Goal: Information Seeking & Learning: Learn about a topic

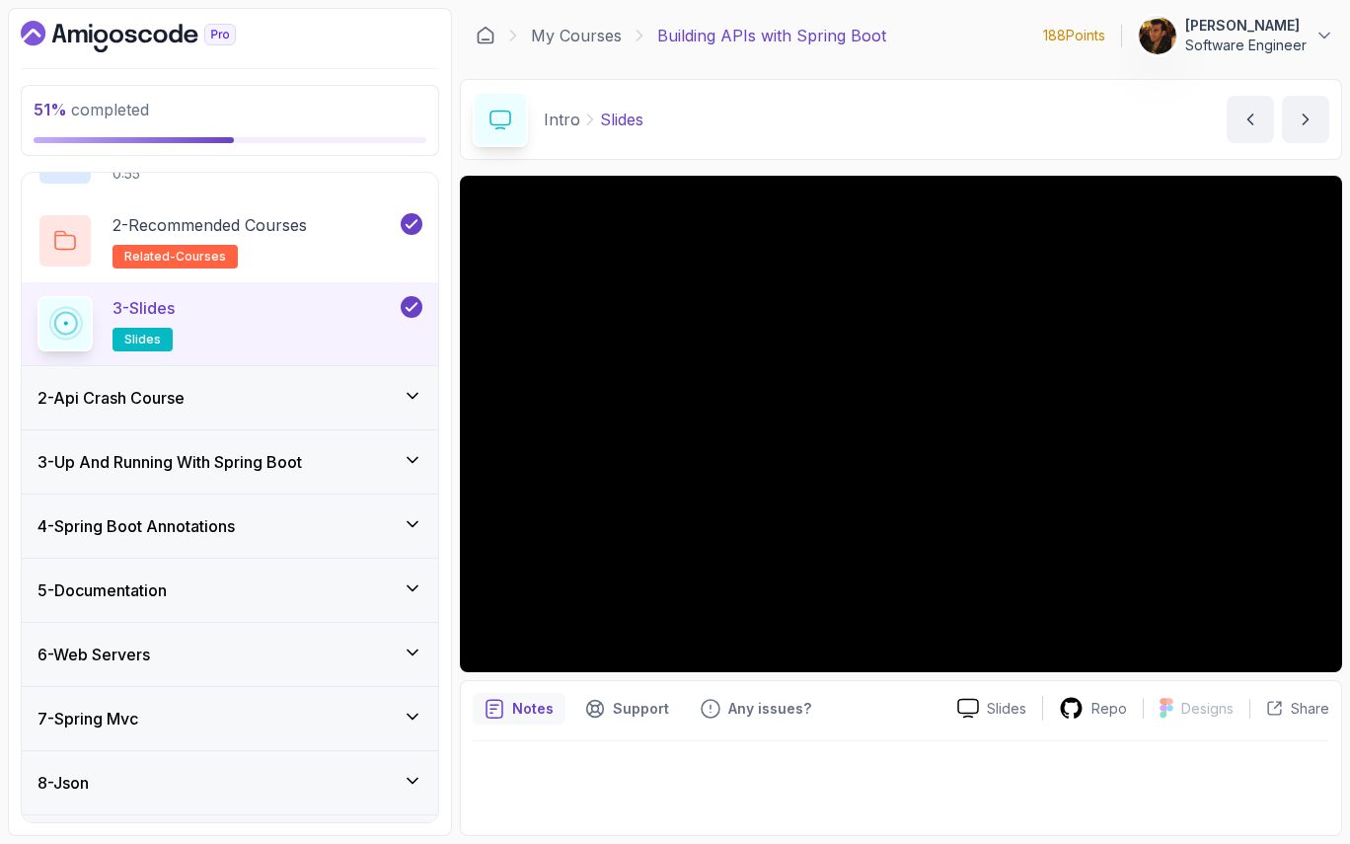
scroll to position [126, 0]
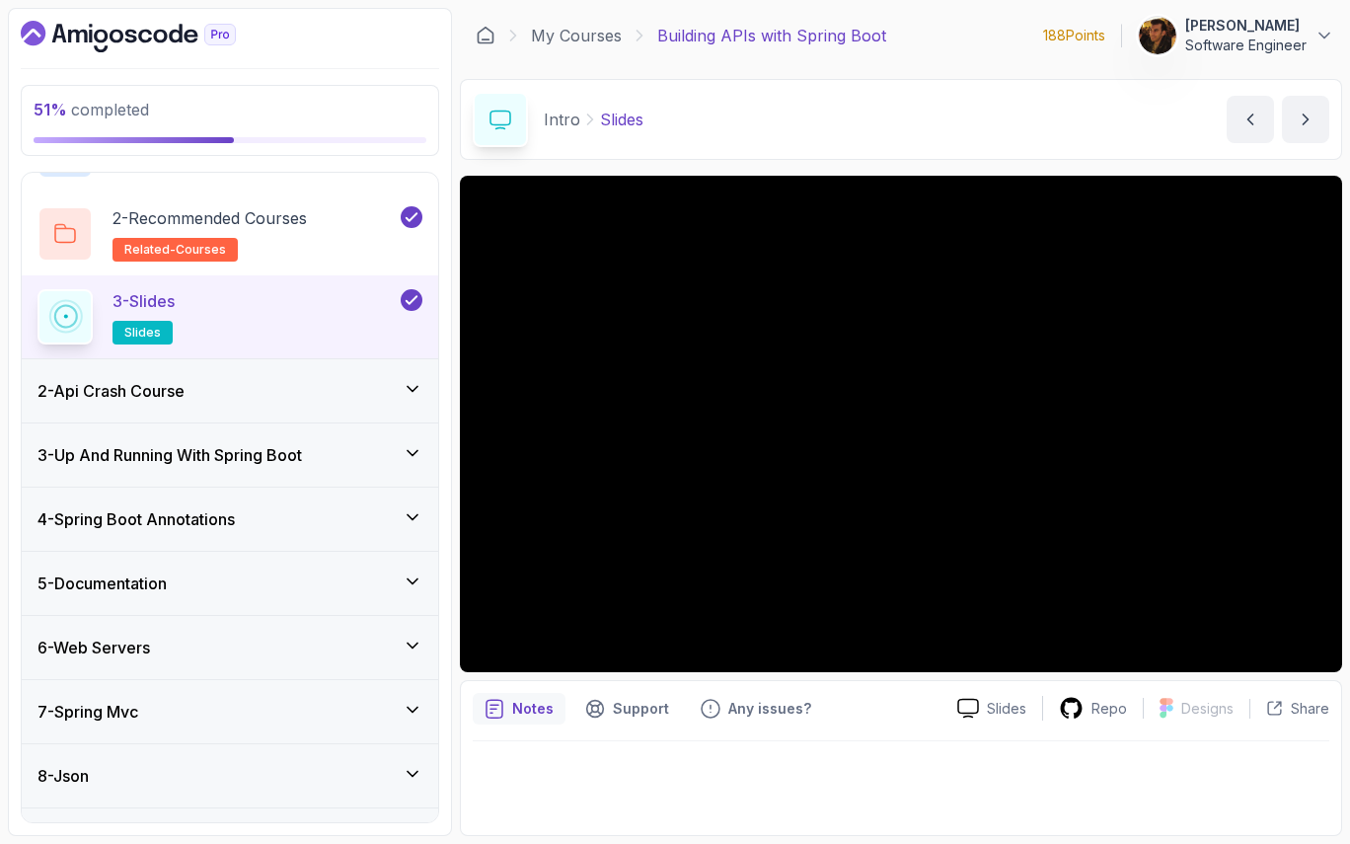
click at [206, 659] on div "6 - Web Servers" at bounding box center [230, 647] width 417 height 63
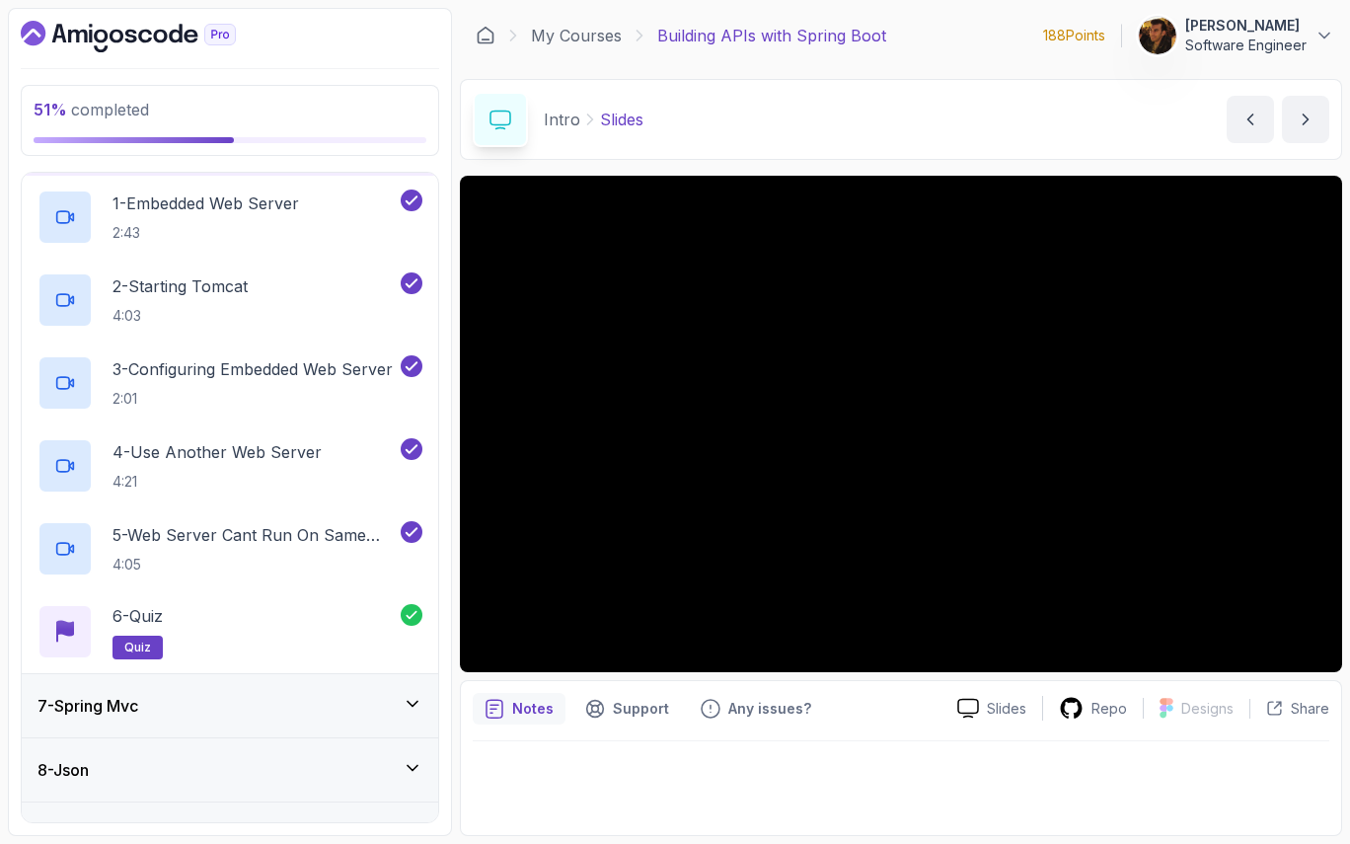
scroll to position [485, 0]
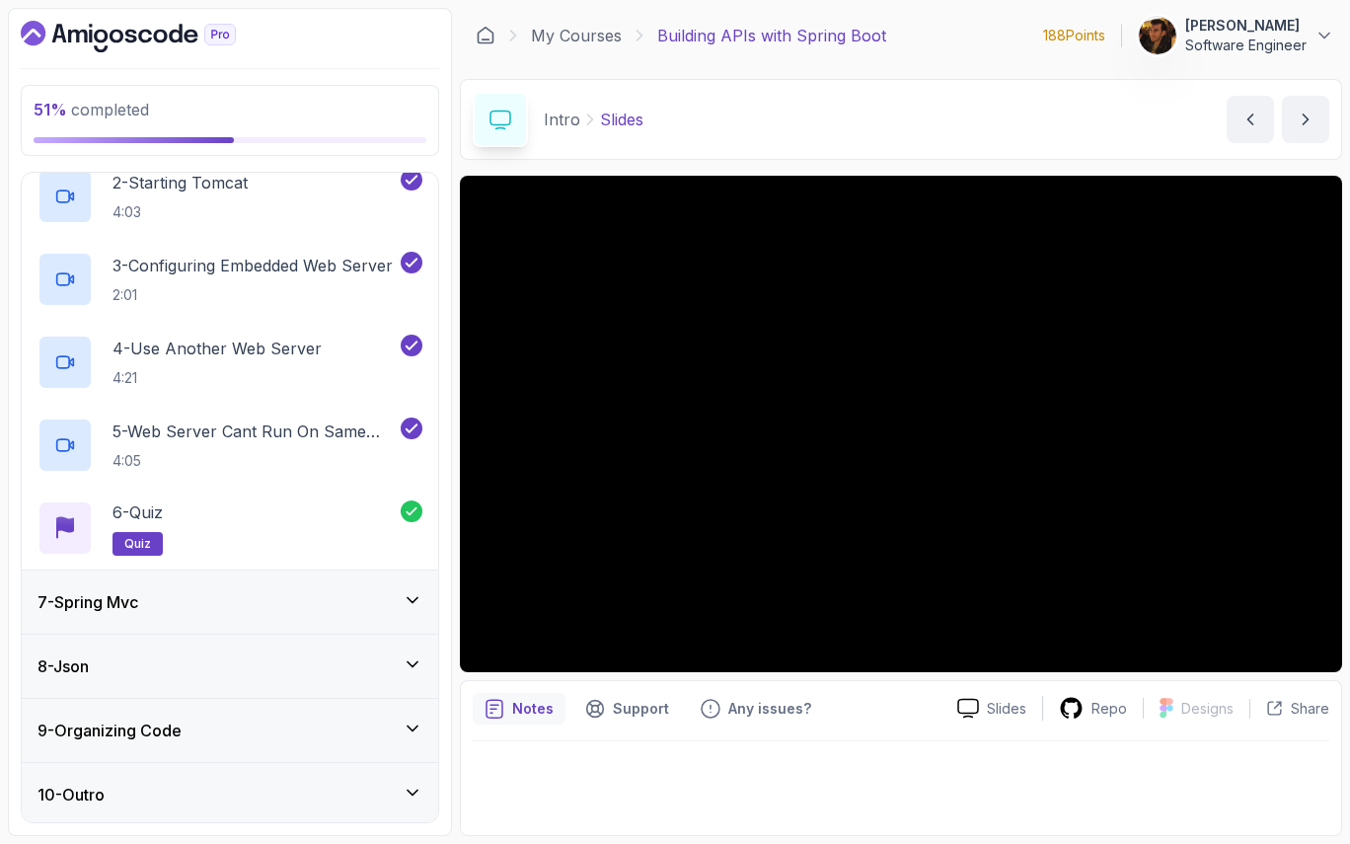
click at [206, 614] on div "7 - Spring Mvc" at bounding box center [230, 602] width 417 height 63
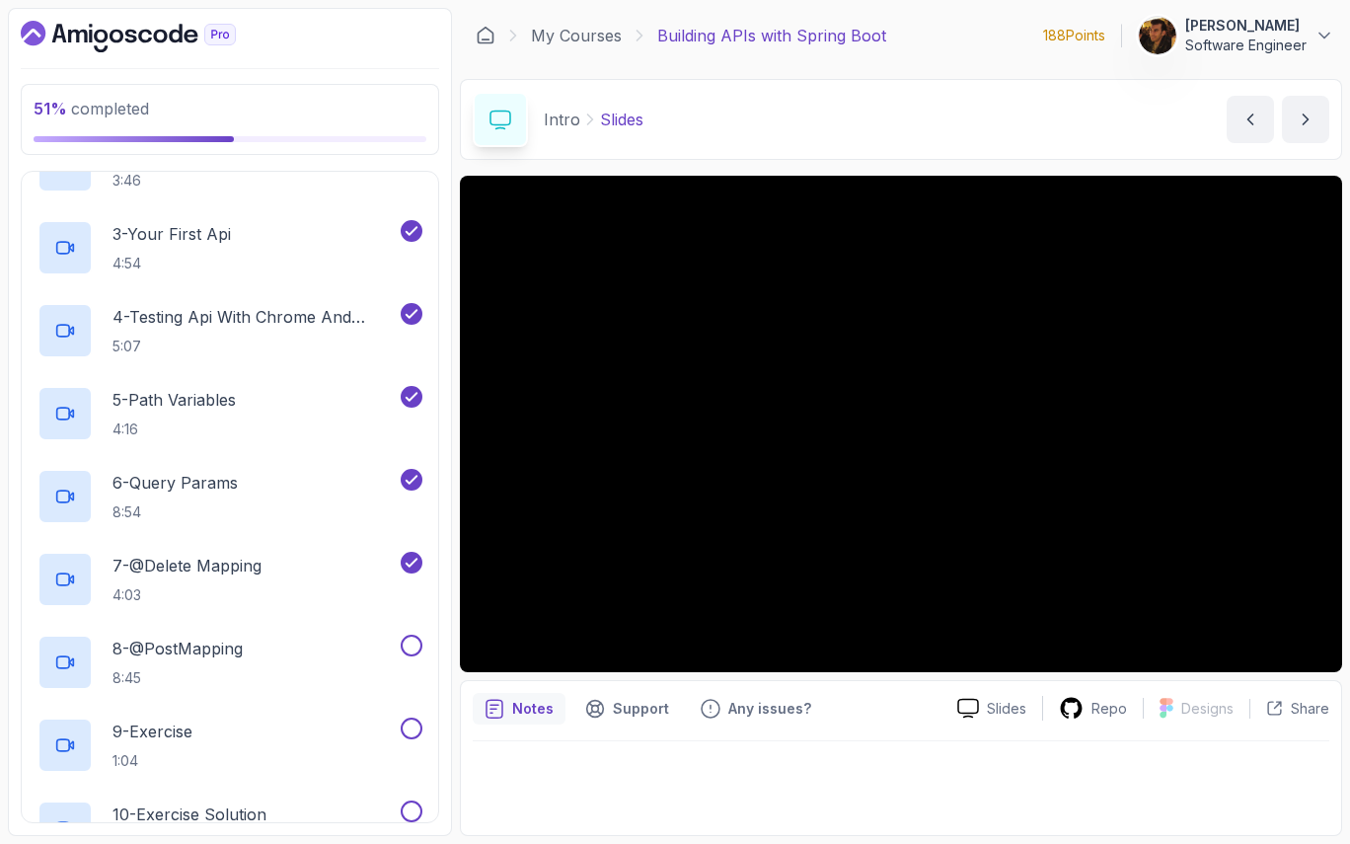
scroll to position [596, 0]
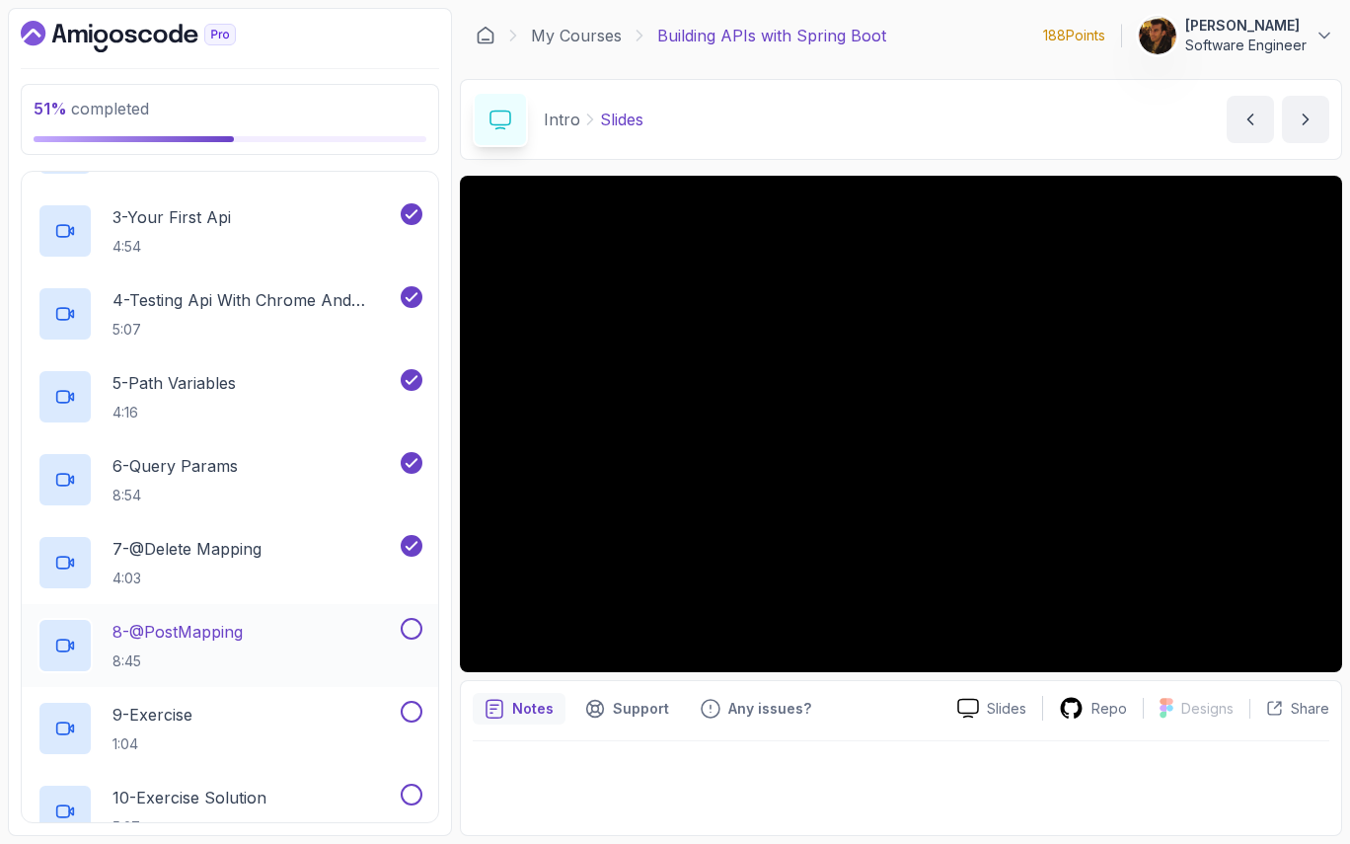
click at [222, 631] on p "8 - @PostMapping" at bounding box center [178, 632] width 130 height 24
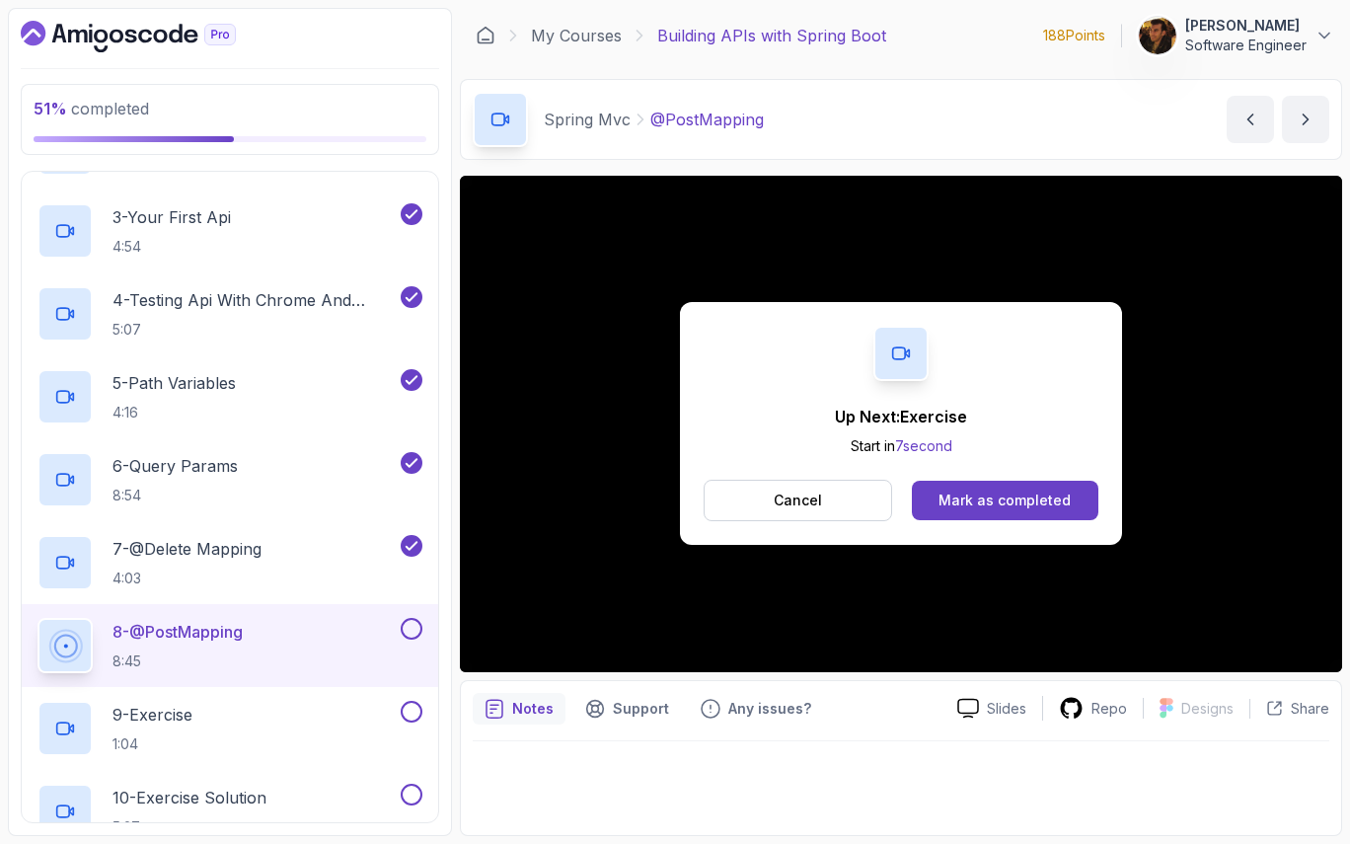
click at [415, 629] on button at bounding box center [412, 629] width 22 height 22
click at [319, 701] on div "9 - Exercise 1:04" at bounding box center [217, 728] width 359 height 55
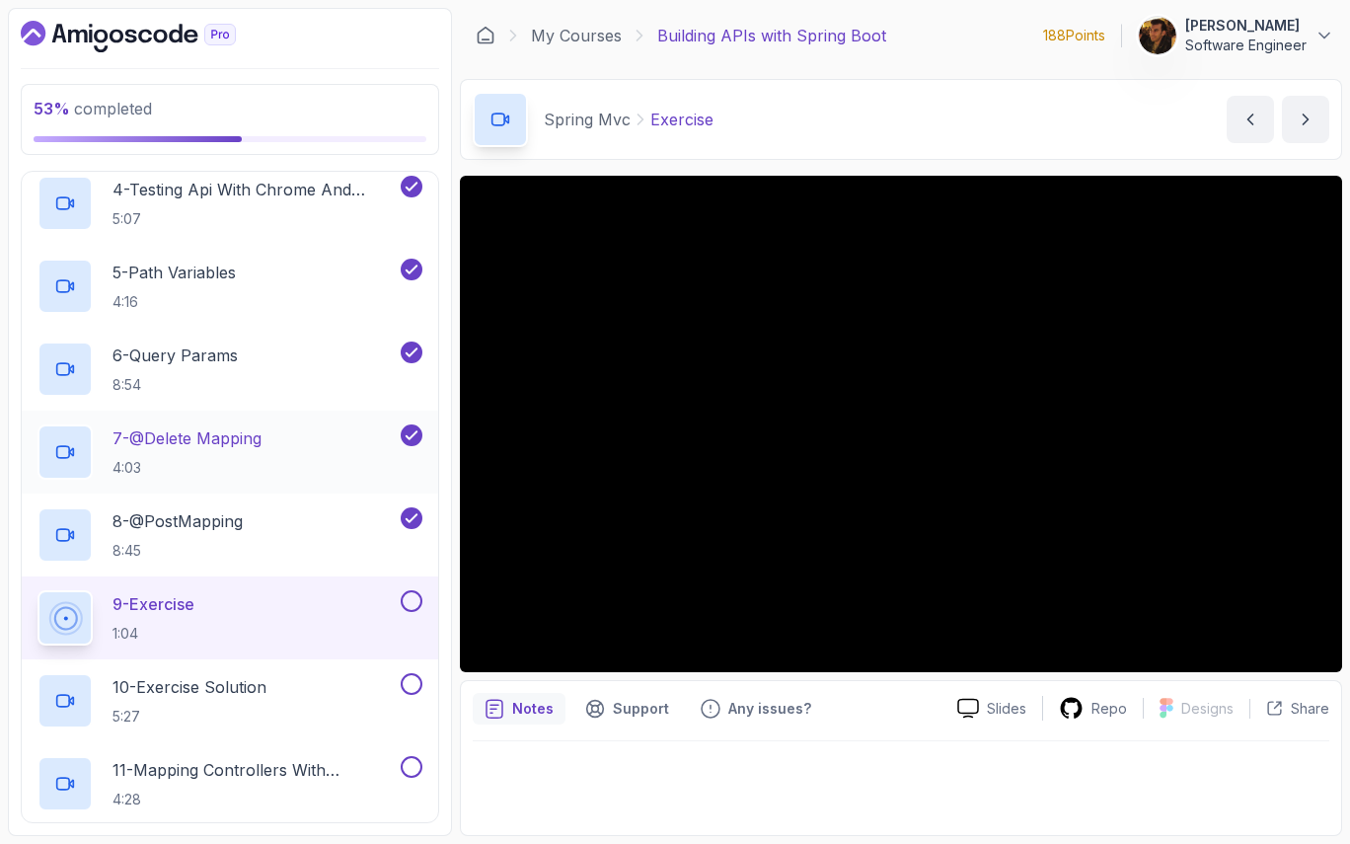
scroll to position [778, 0]
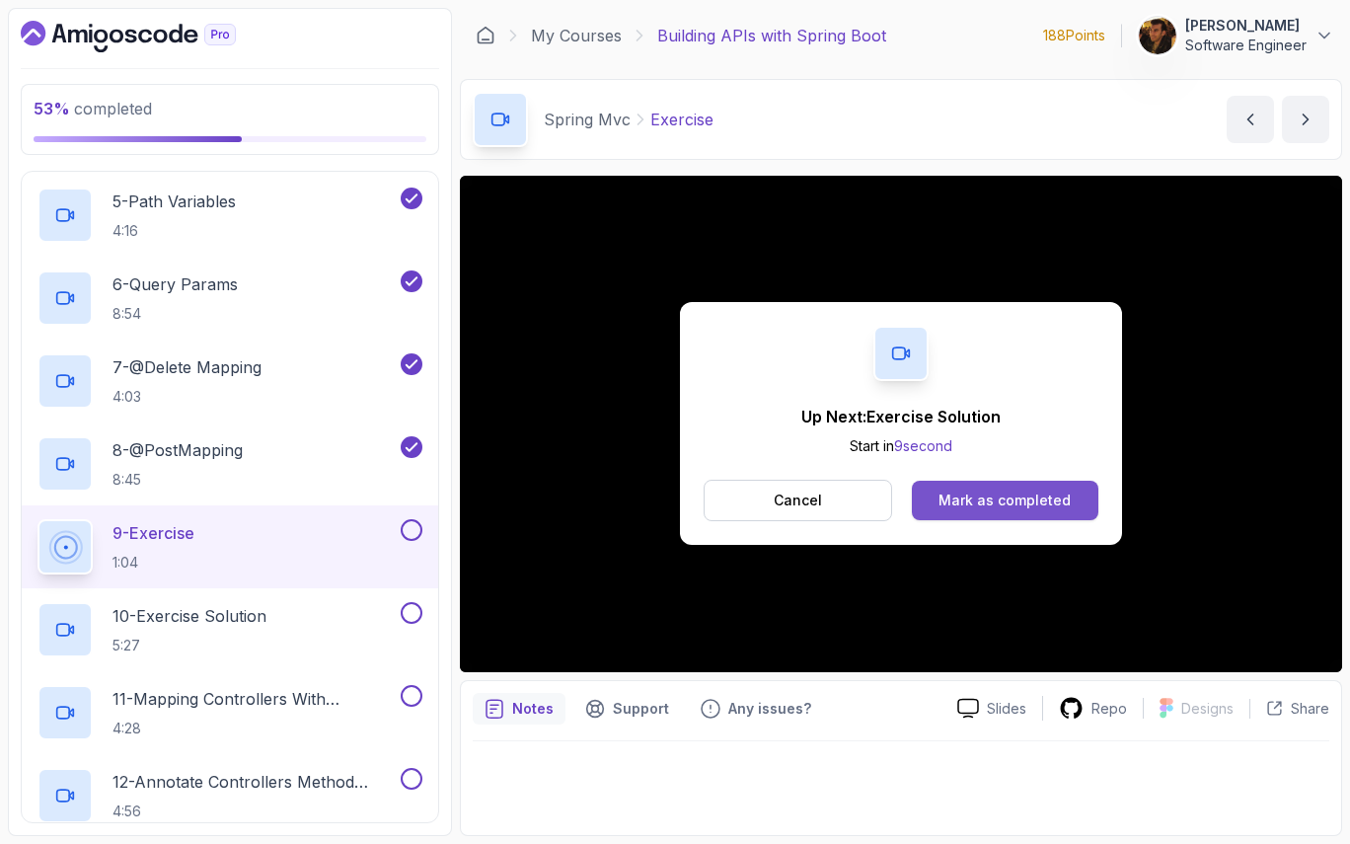
click at [970, 498] on div "Mark as completed" at bounding box center [1005, 501] width 132 height 20
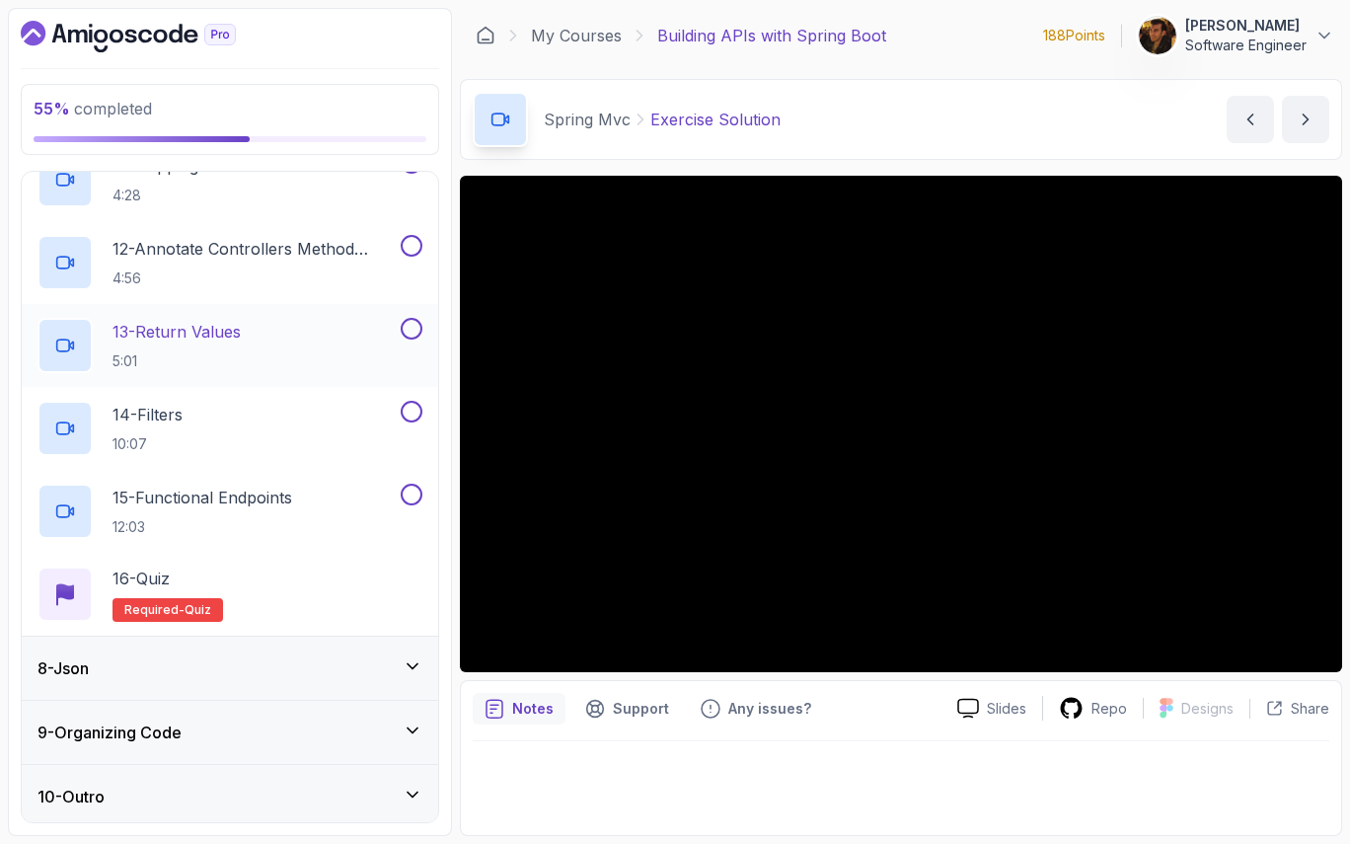
scroll to position [1314, 0]
click at [311, 663] on div "8 - Json" at bounding box center [230, 666] width 385 height 24
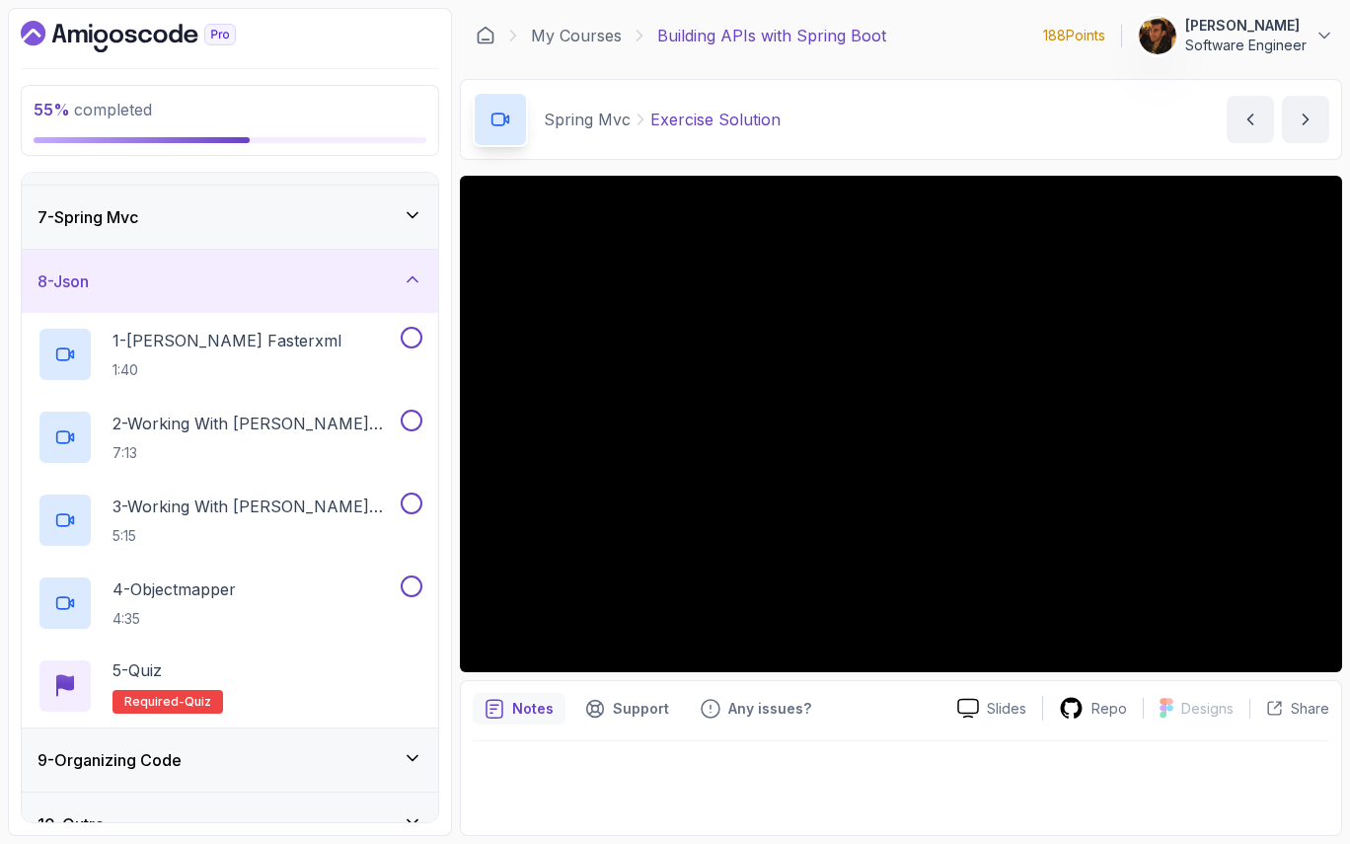
scroll to position [402, 0]
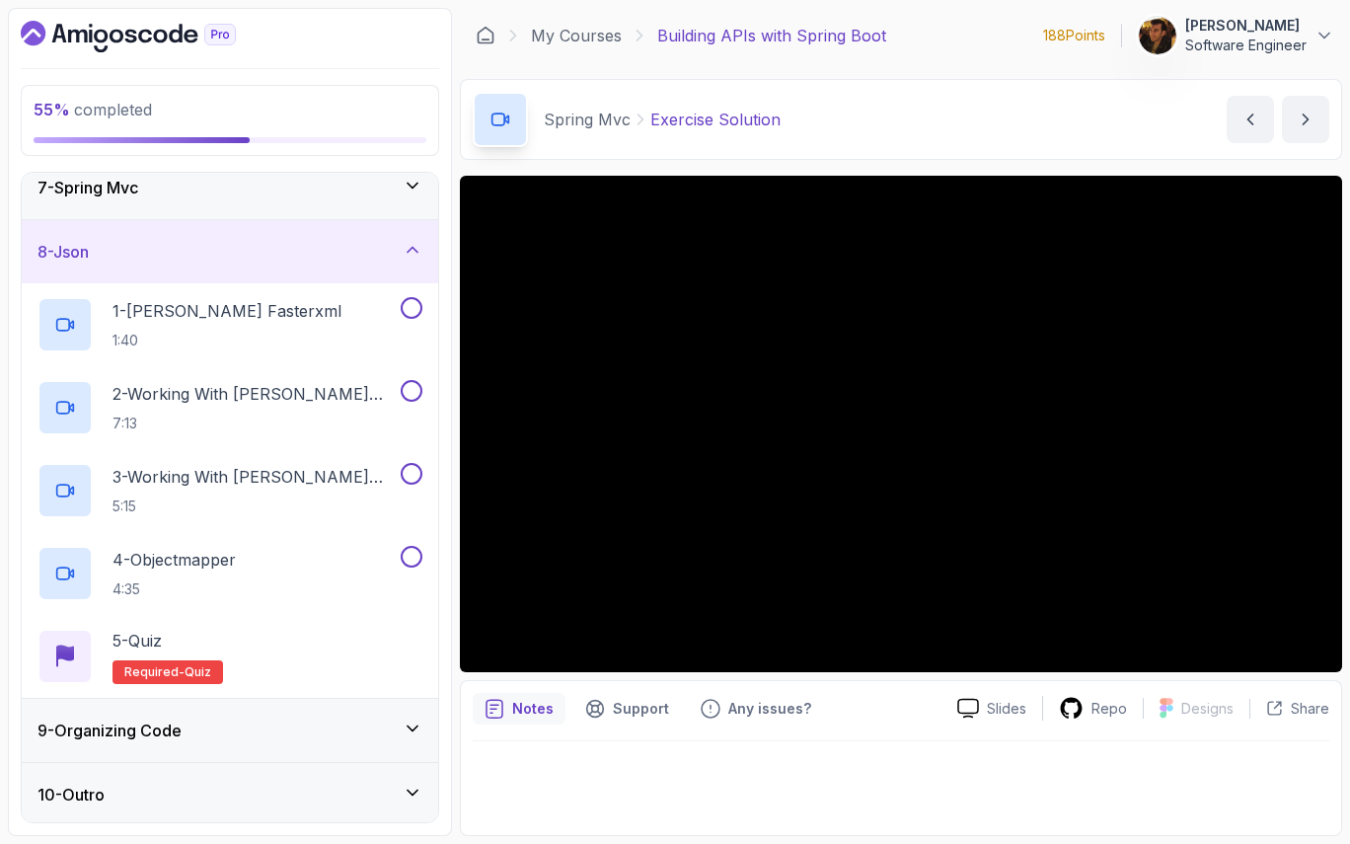
click at [284, 719] on div "9 - Organizing Code" at bounding box center [230, 731] width 385 height 24
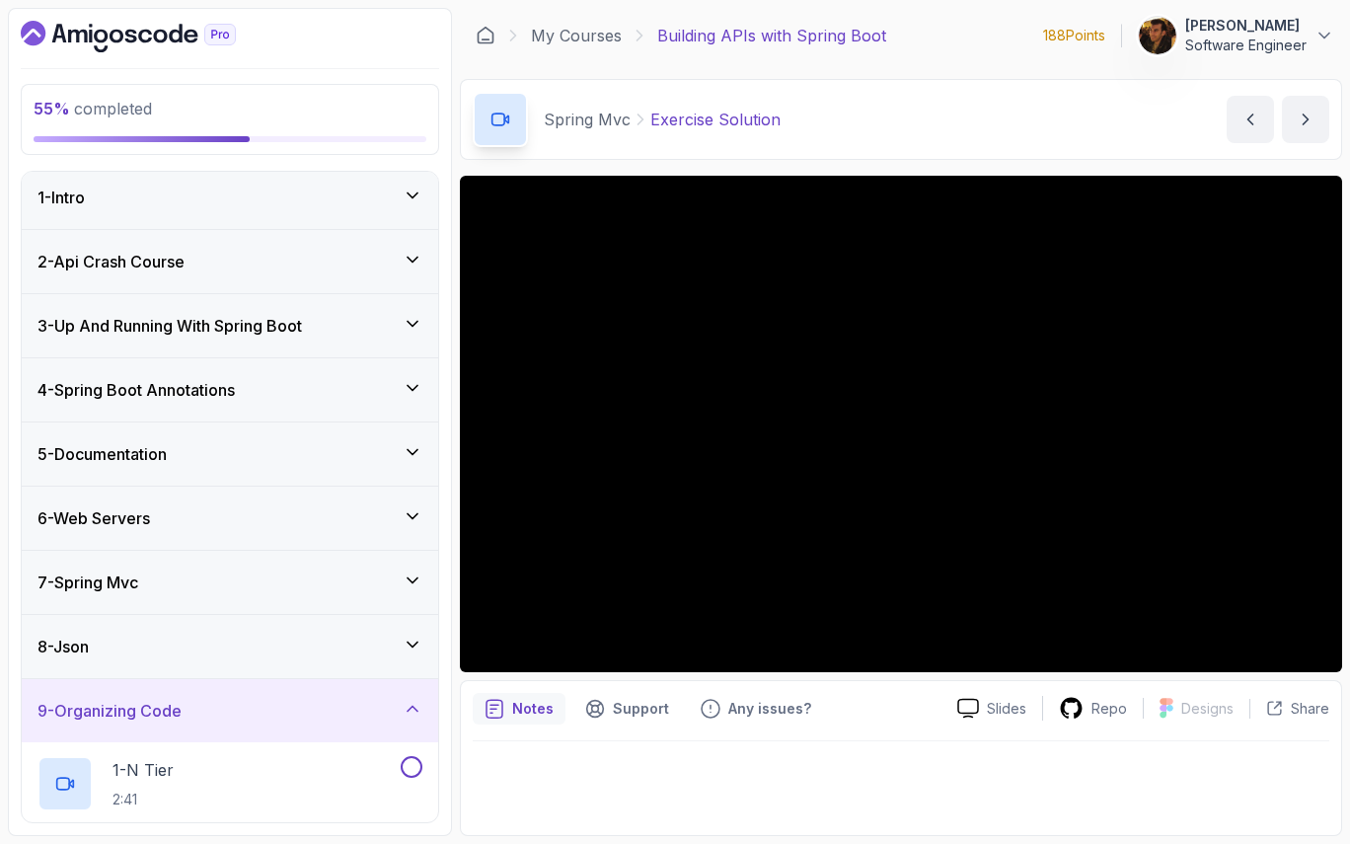
scroll to position [0, 0]
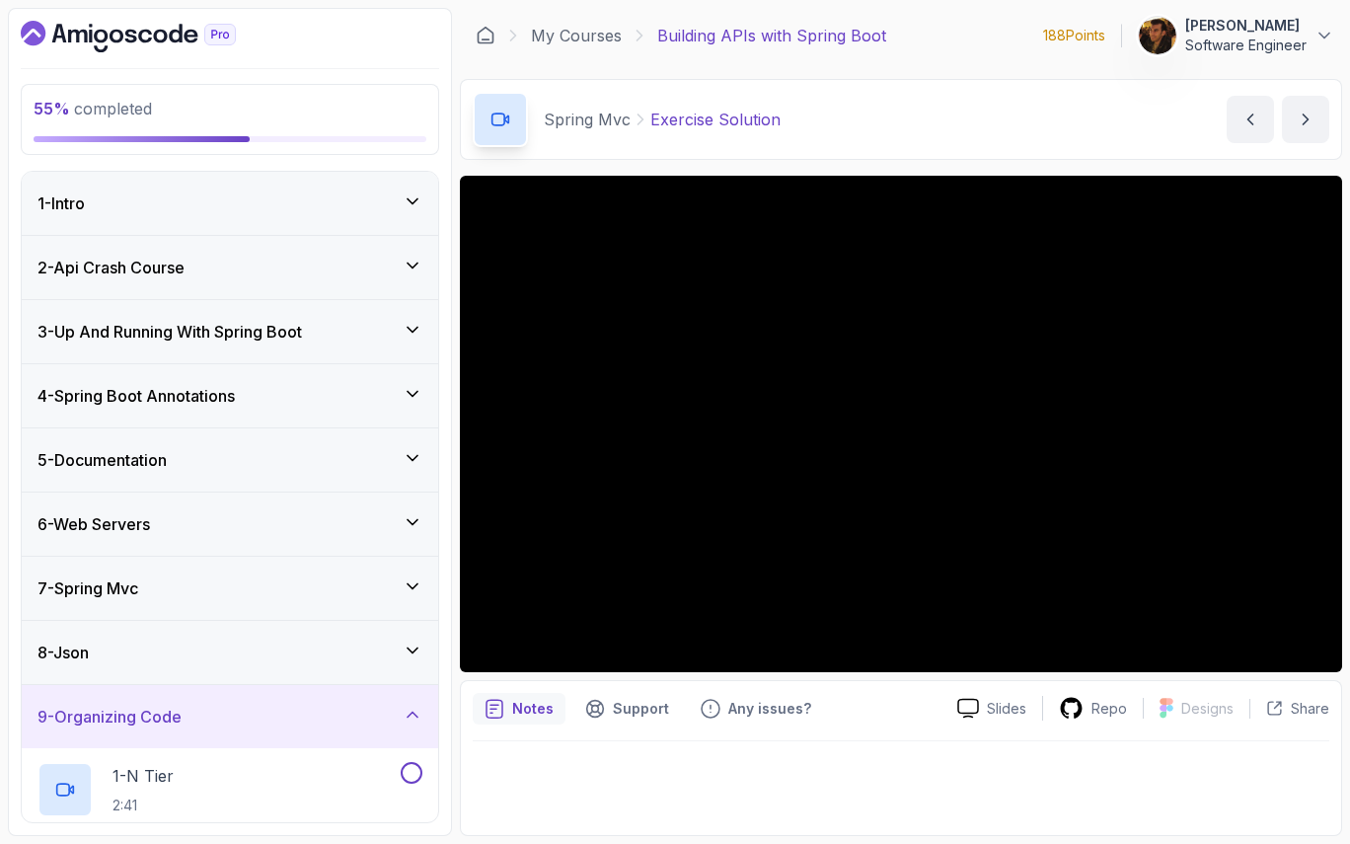
click at [284, 718] on div "9 - Organizing Code" at bounding box center [230, 717] width 385 height 24
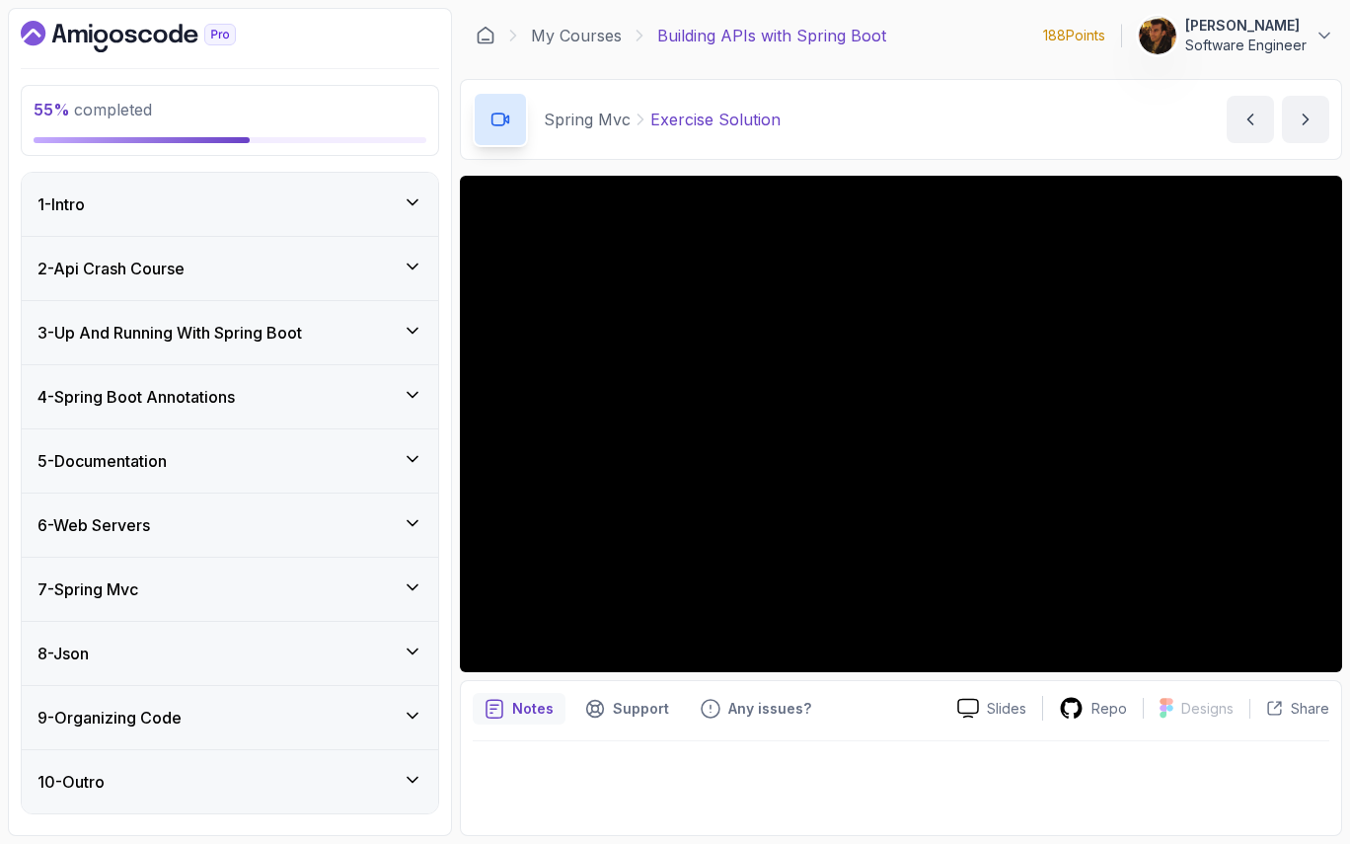
click at [289, 593] on div "7 - Spring Mvc" at bounding box center [230, 590] width 385 height 24
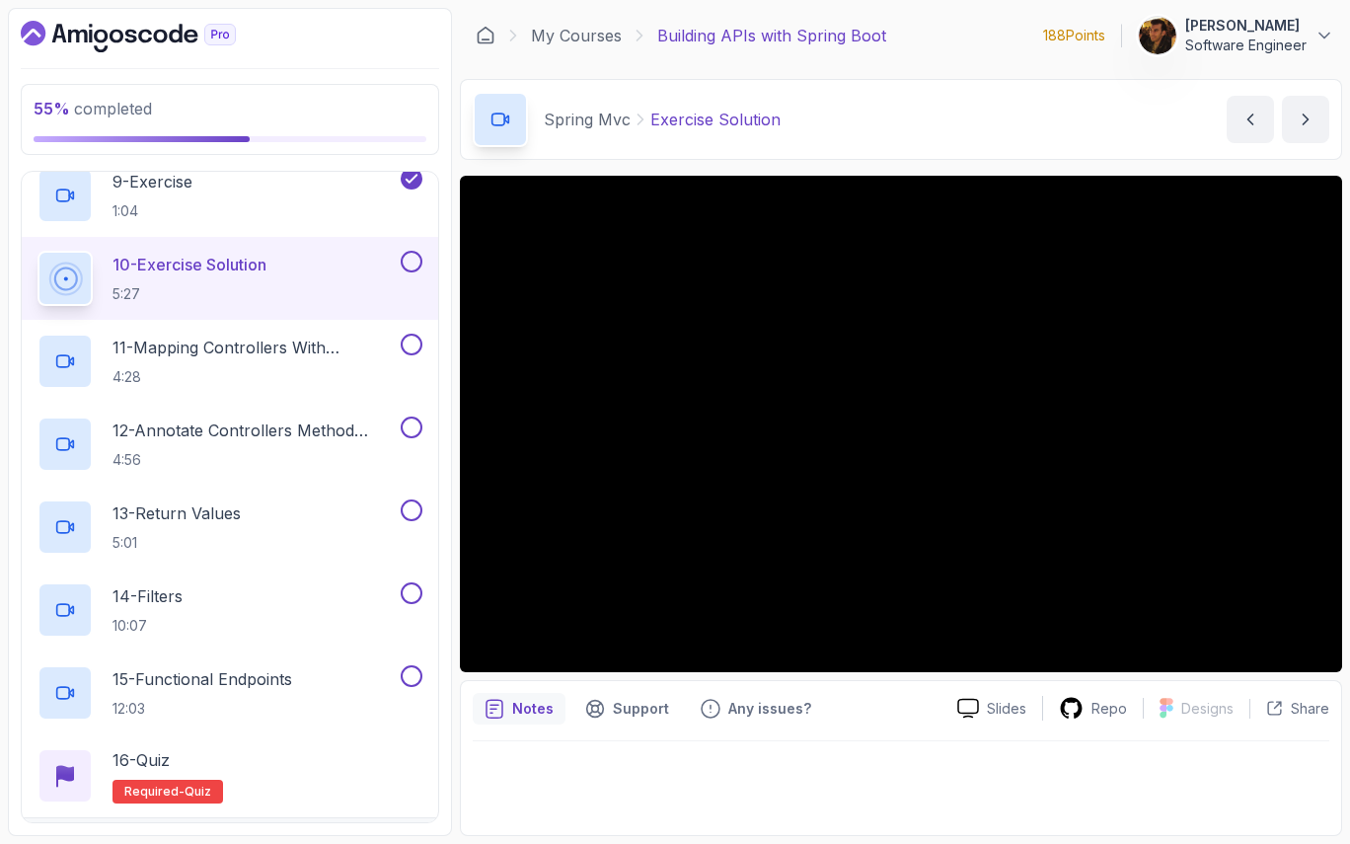
scroll to position [1130, 0]
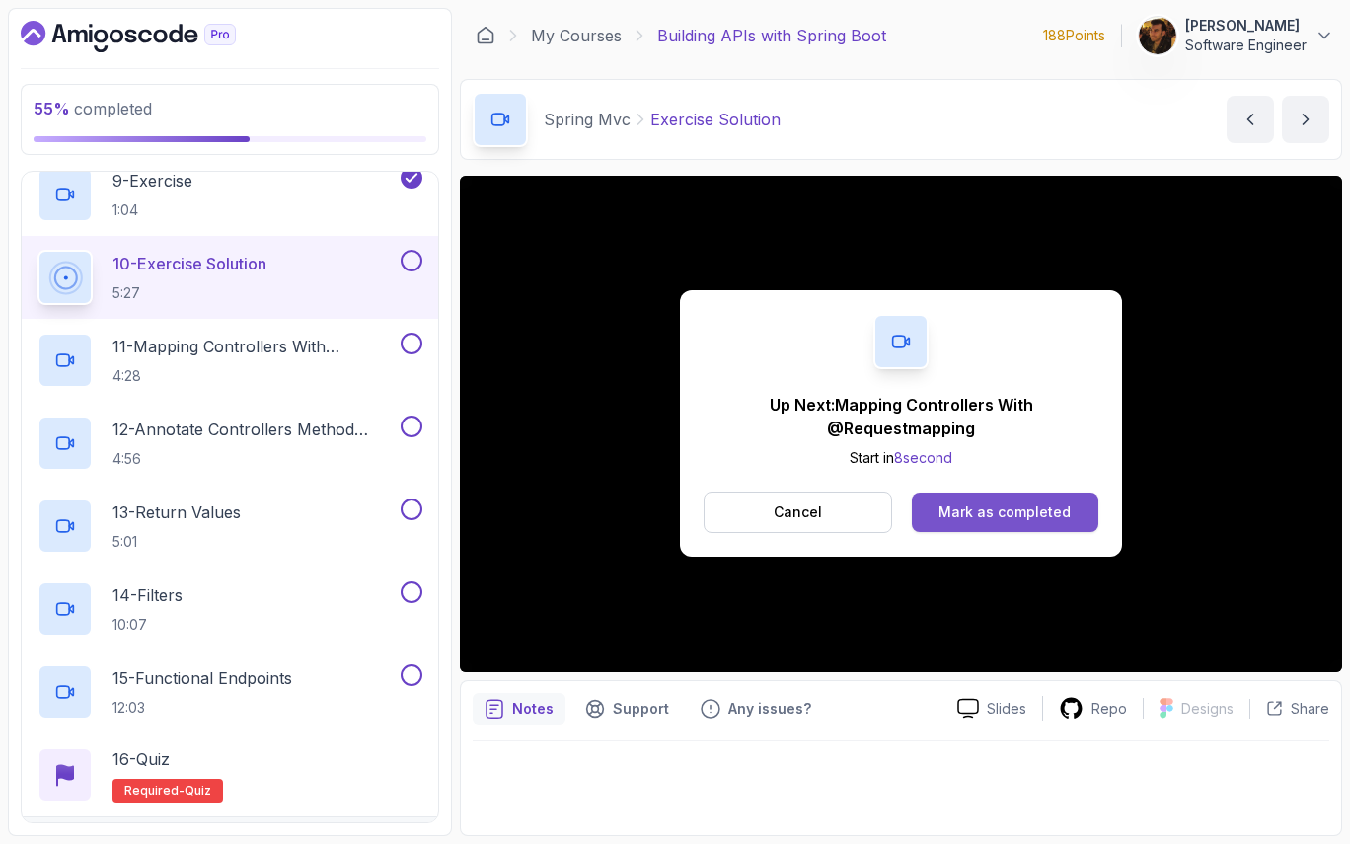
click at [1023, 512] on div "Mark as completed" at bounding box center [1005, 512] width 132 height 20
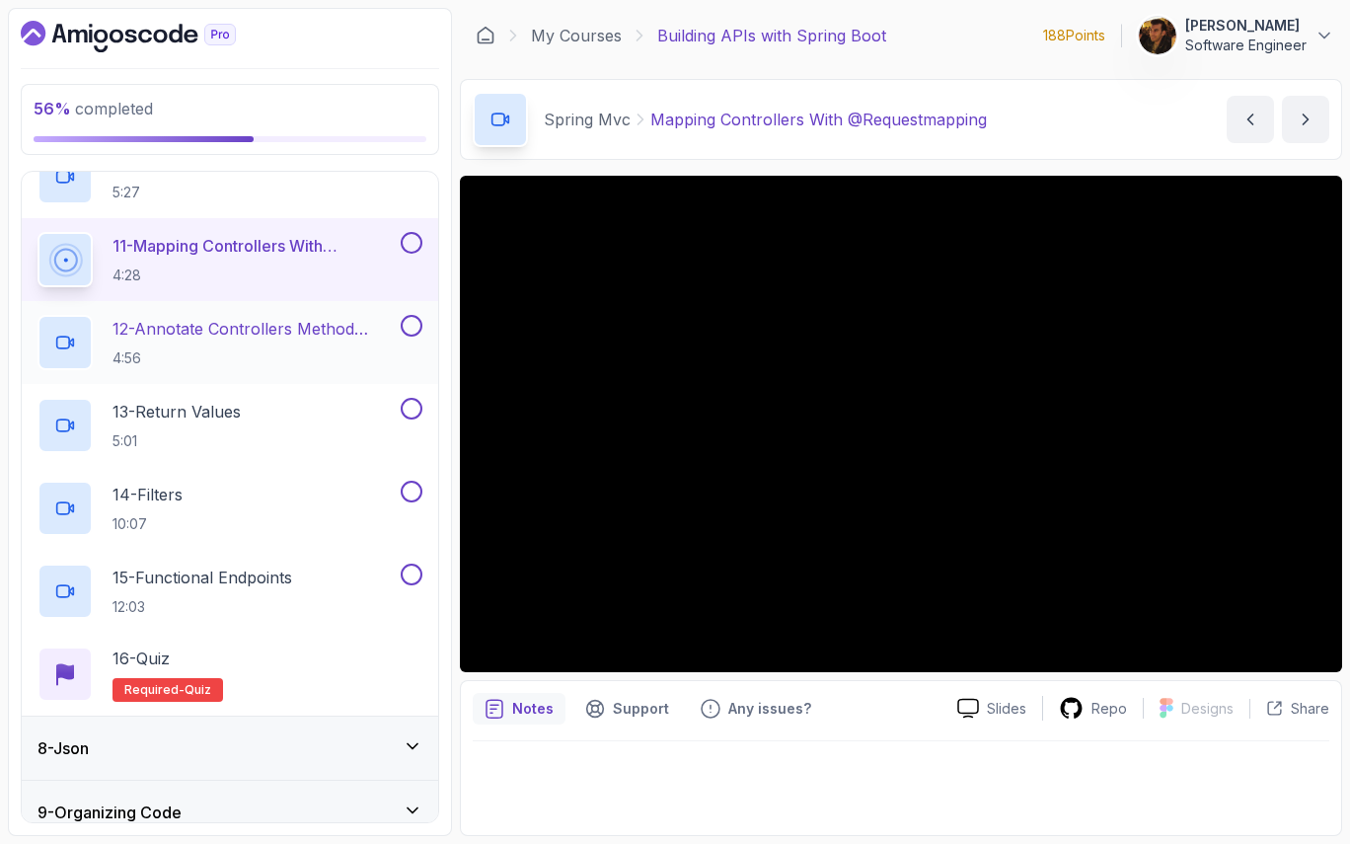
scroll to position [1314, 0]
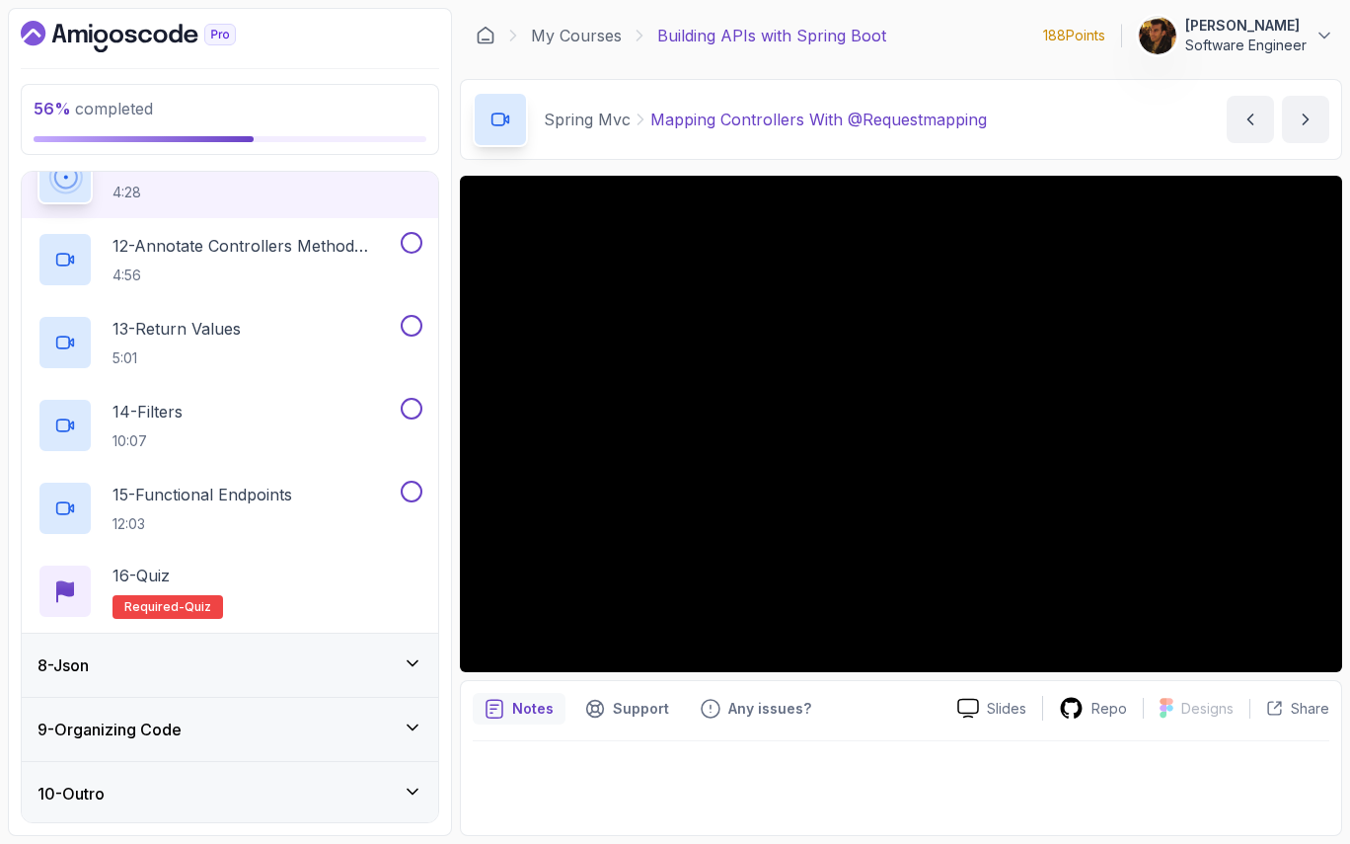
click at [400, 665] on div "8 - Json" at bounding box center [230, 666] width 385 height 24
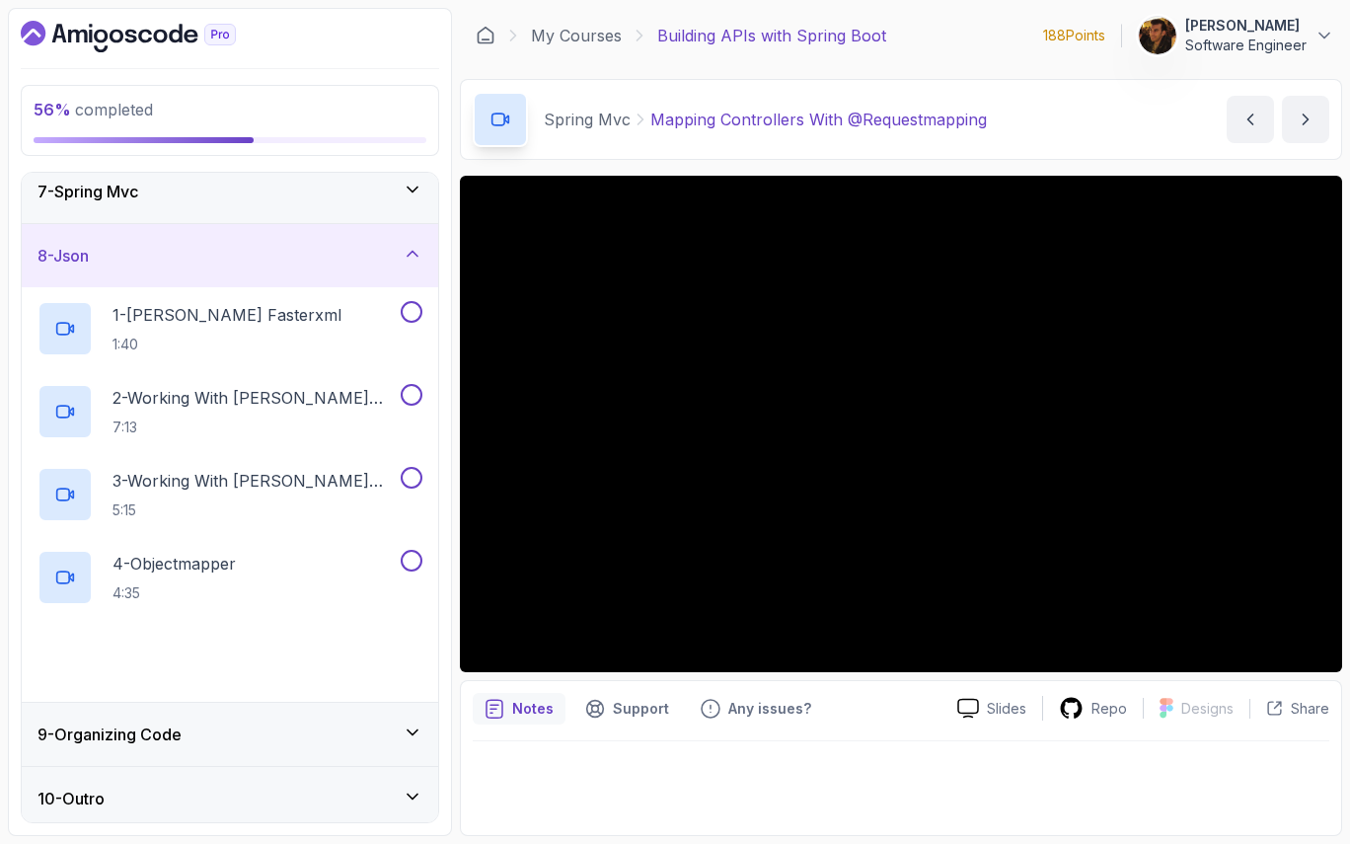
scroll to position [402, 0]
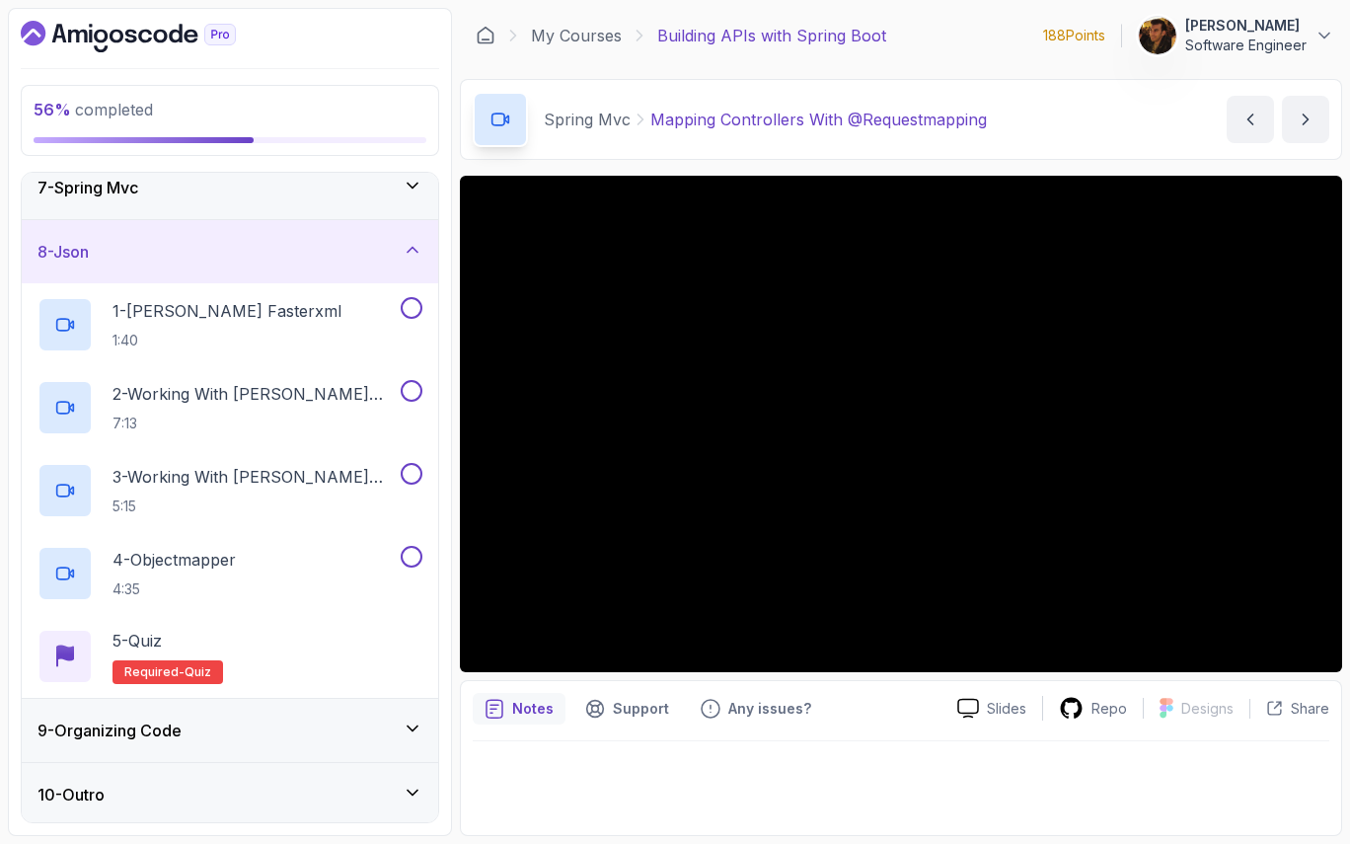
click at [387, 259] on div "8 - Json" at bounding box center [230, 252] width 385 height 24
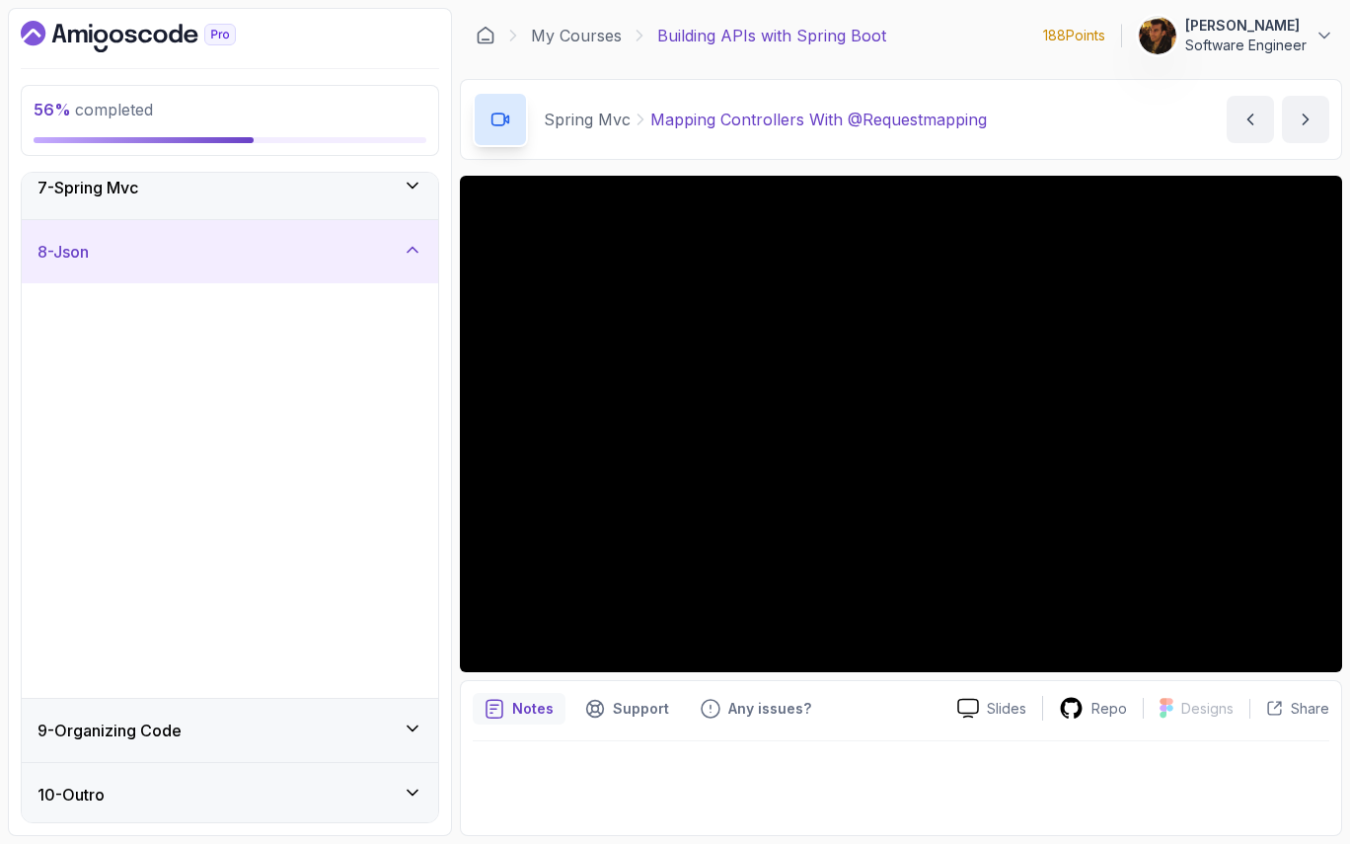
scroll to position [0, 0]
